Goal: Task Accomplishment & Management: Manage account settings

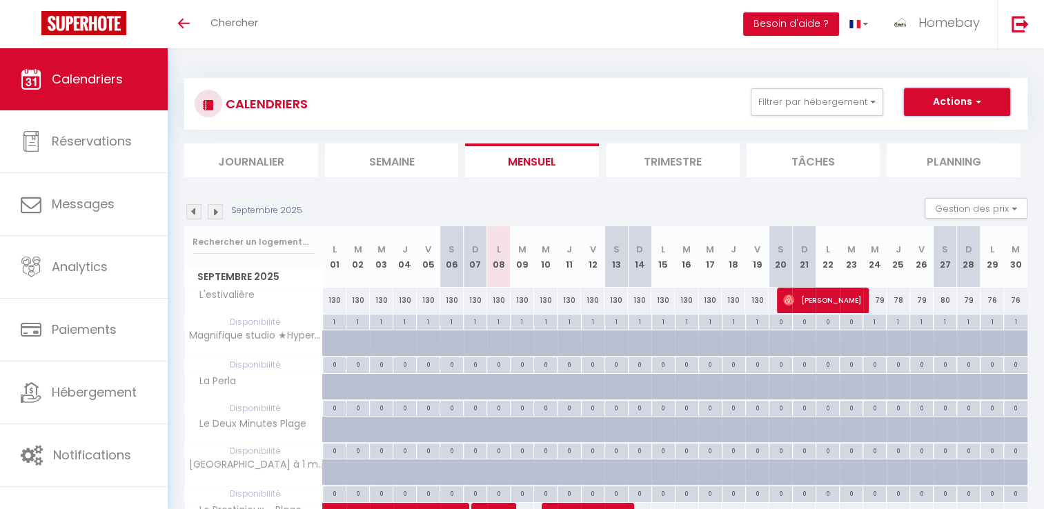
click at [976, 105] on span "button" at bounding box center [977, 102] width 8 height 14
click at [931, 17] on span "Homebay" at bounding box center [949, 22] width 61 height 17
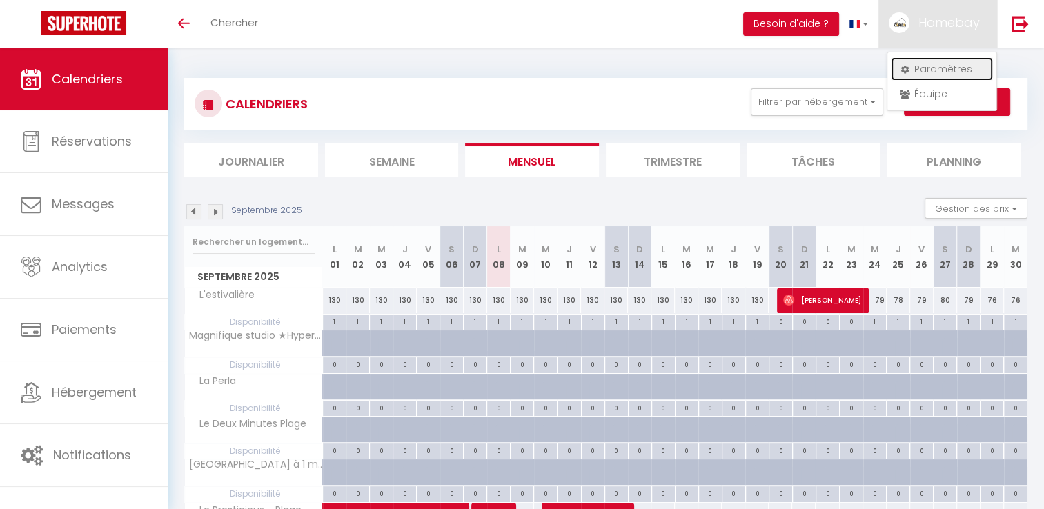
click at [955, 67] on link "Paramètres" at bounding box center [942, 68] width 102 height 23
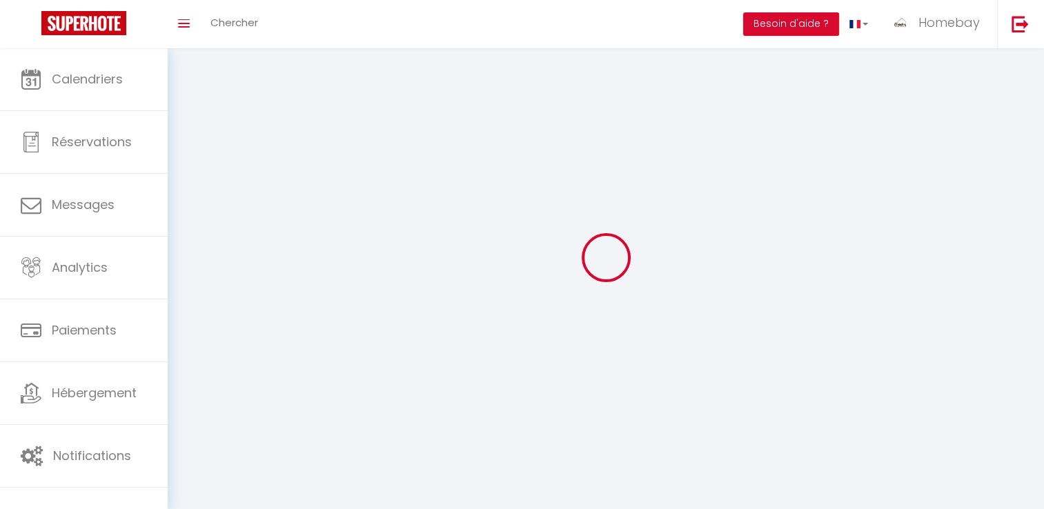
type input "Homebay"
type input "Conciergerie"
type input "0783663393"
type input "[STREET_ADDRESS]"
type input "06220"
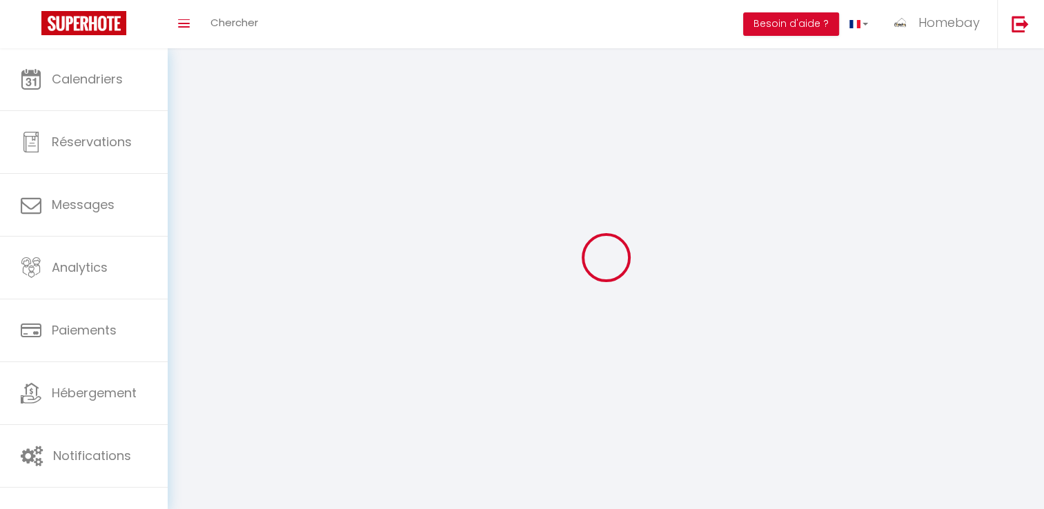
type input "golfe [PERSON_NAME]"
type input "HVYbkQrikcsWZyZQ1R5wl3xcW"
type input "eTkIkoRWOanKEXzRErFJeIKi1"
type input "[URL][DOMAIN_NAME]"
select select "28"
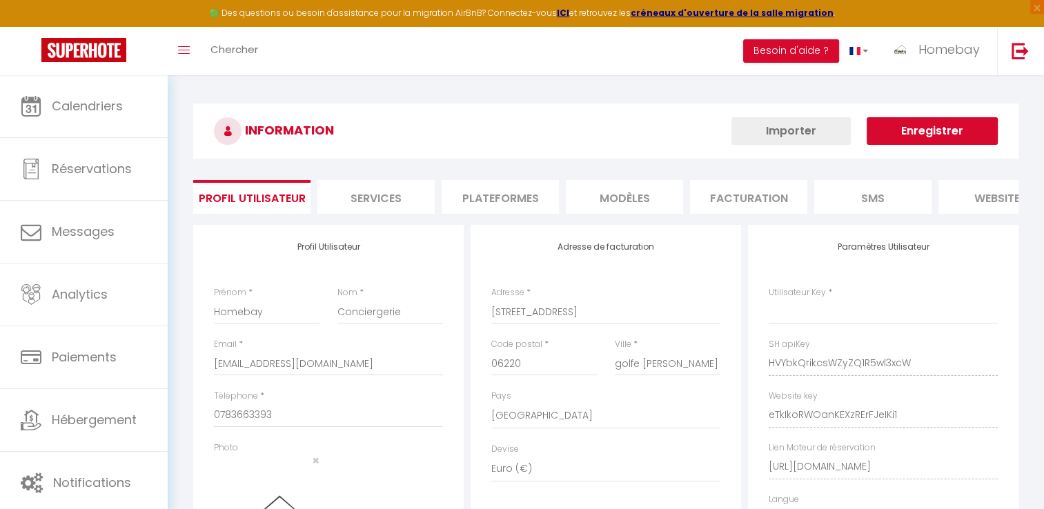
type input "HVYbkQrikcsWZyZQ1R5wl3xcW"
type input "eTkIkoRWOanKEXzRErFJeIKi1"
type input "[URL][DOMAIN_NAME]"
select select "fr"
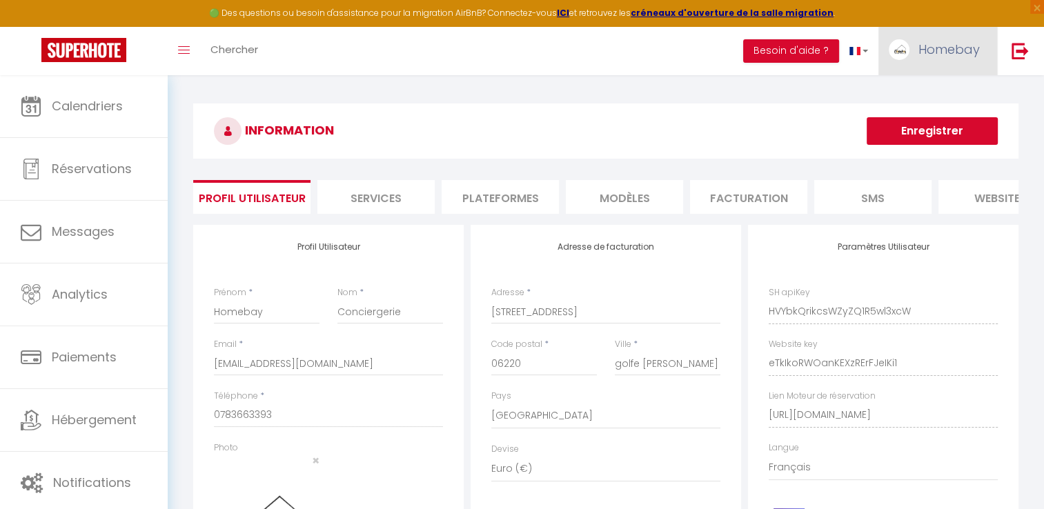
click at [942, 37] on link "Homebay" at bounding box center [938, 51] width 119 height 48
click at [936, 117] on link "Équipe" at bounding box center [942, 120] width 102 height 23
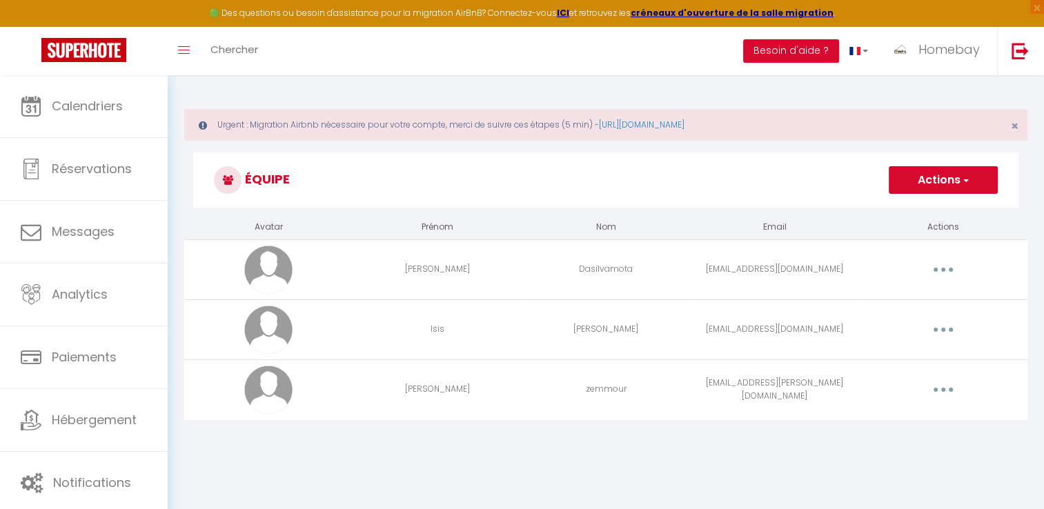
click at [933, 264] on button "button" at bounding box center [943, 270] width 39 height 22
click at [913, 297] on link "Editer" at bounding box center [908, 301] width 102 height 23
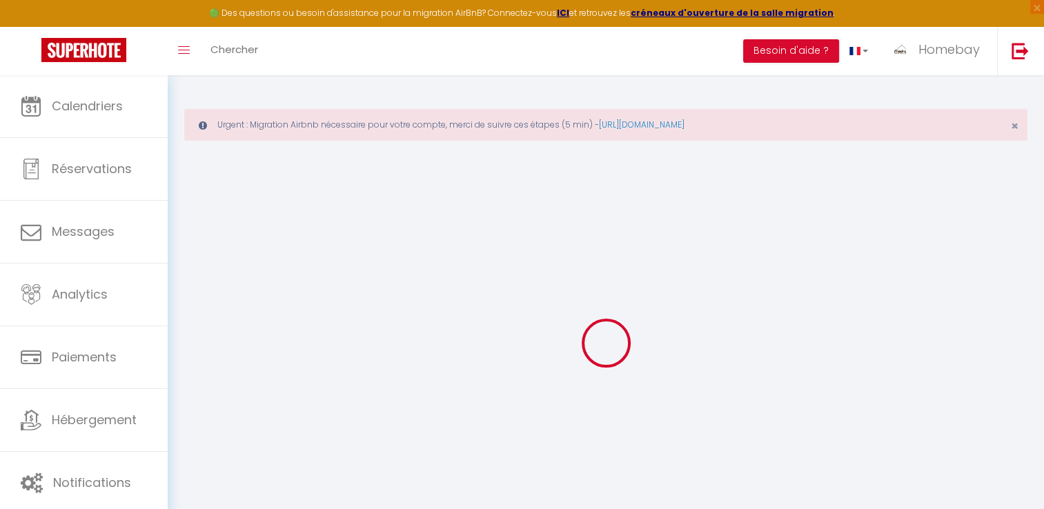
type input "[PERSON_NAME]"
type input "Dasilvamota"
type input "[EMAIL_ADDRESS][DOMAIN_NAME]"
type textarea "numero = 0616728275 Habite a Vallauris"
type textarea "[URL][DOMAIN_NAME]"
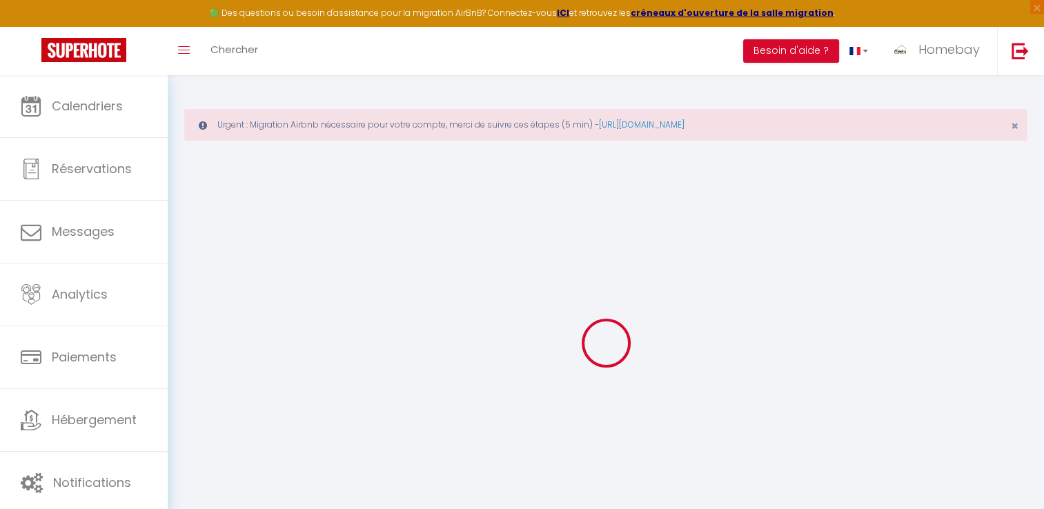
checkbox input "false"
checkbox input "true"
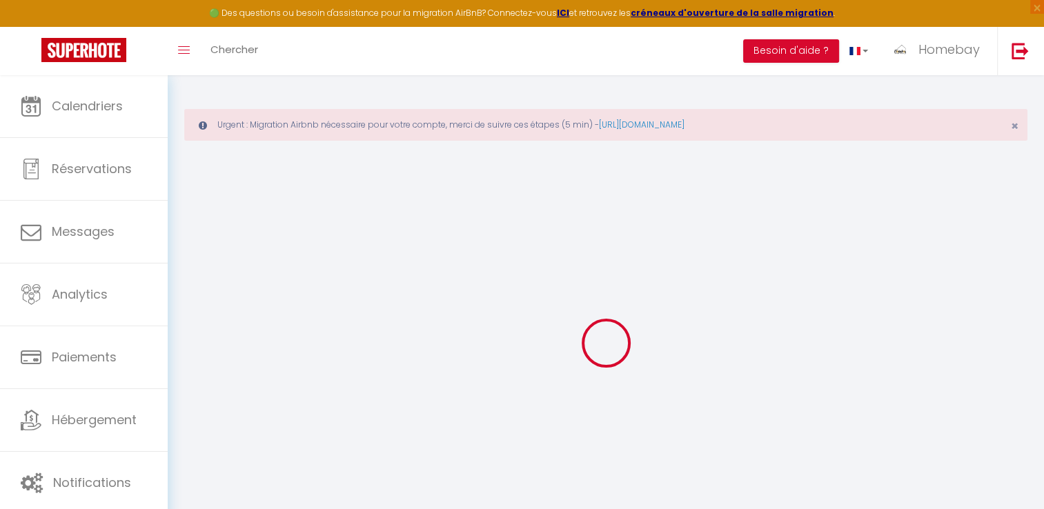
checkbox input "true"
checkbox input "false"
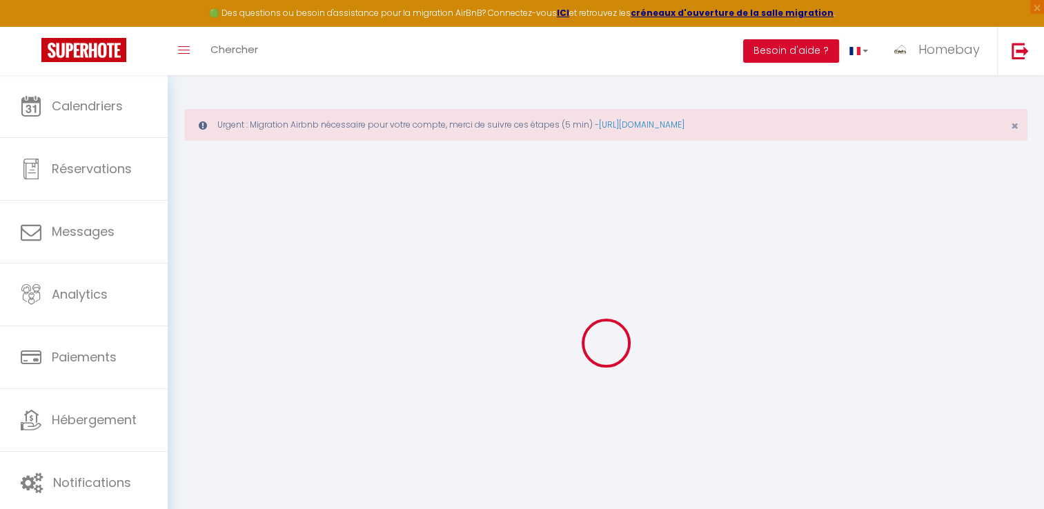
checkbox input "false"
checkbox input "true"
checkbox input "false"
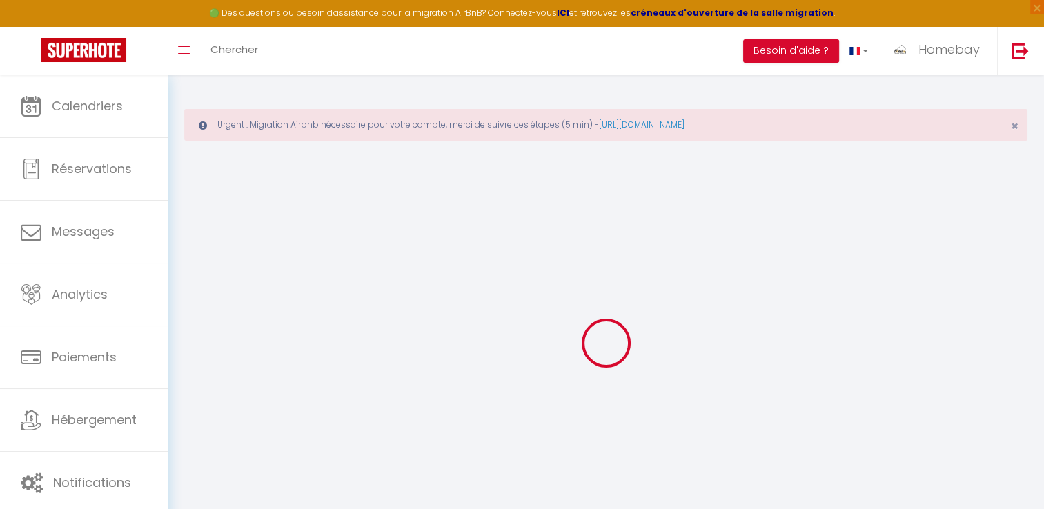
select select
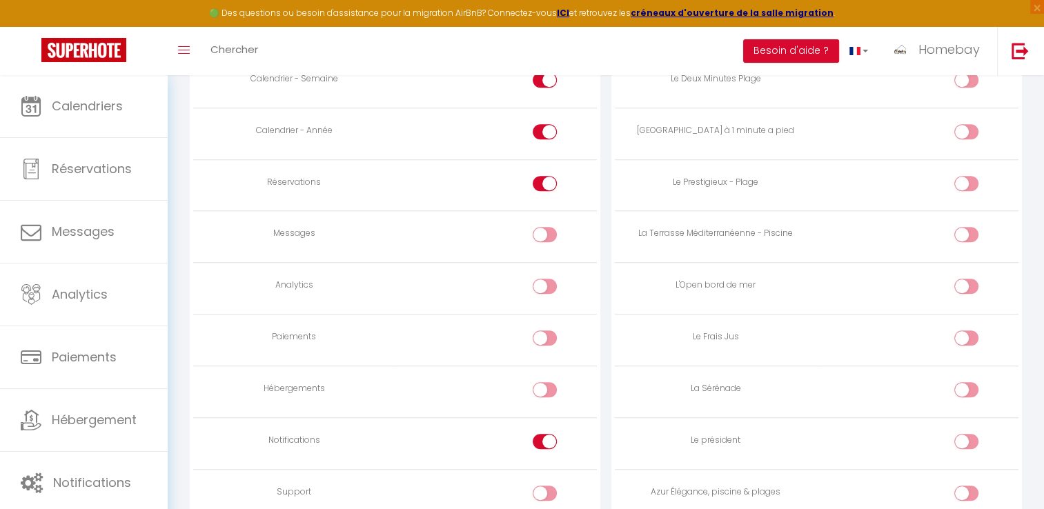
scroll to position [1104, 0]
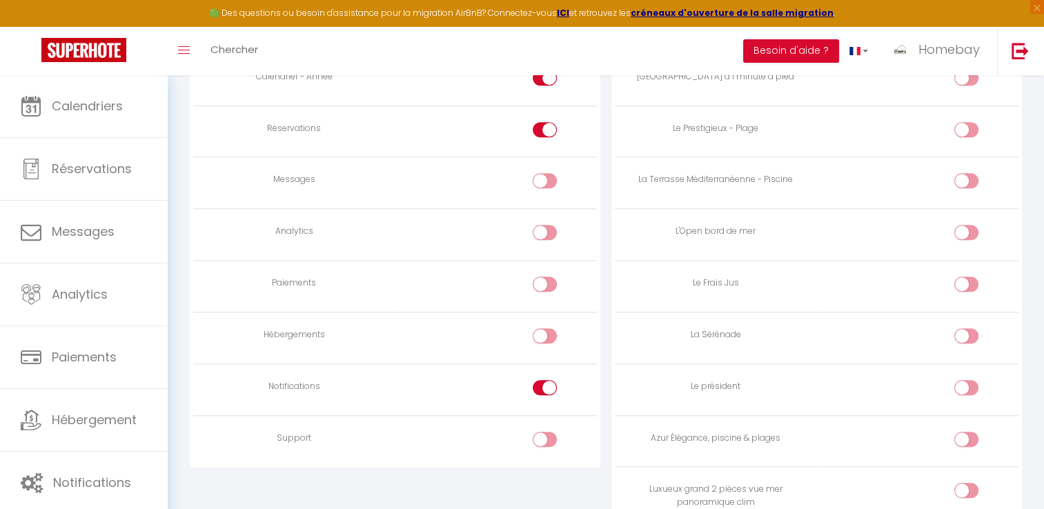
click at [551, 335] on input "checkbox" at bounding box center [557, 339] width 24 height 21
checkbox input "true"
click at [549, 432] on input "checkbox" at bounding box center [557, 442] width 24 height 21
checkbox input "true"
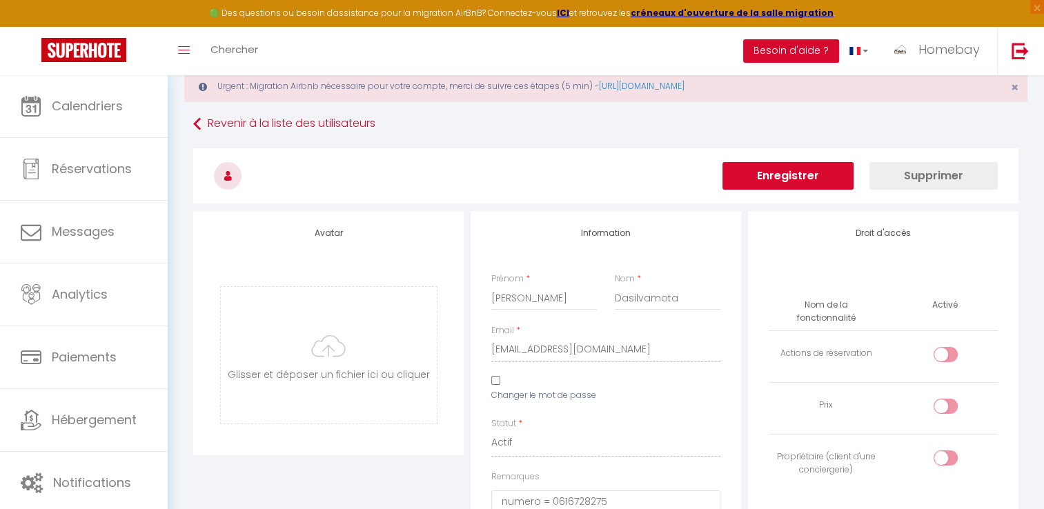
scroll to position [0, 0]
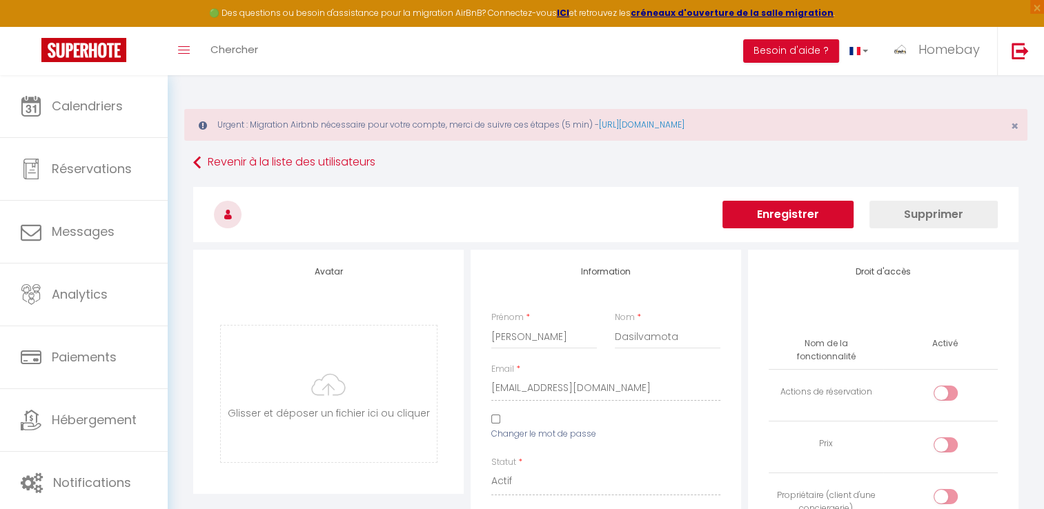
click at [808, 215] on button "Enregistrer" at bounding box center [788, 215] width 131 height 28
